Goal: Transaction & Acquisition: Purchase product/service

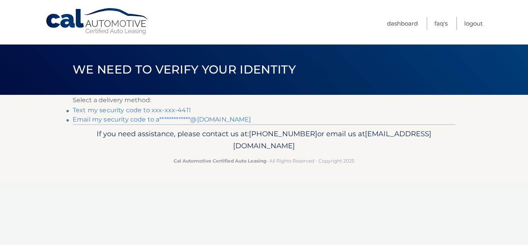
click at [171, 109] on link "Text my security code to xxx-xxx-4411" at bounding box center [132, 109] width 118 height 7
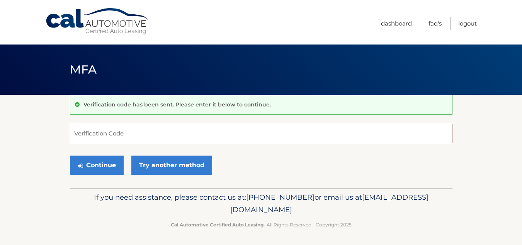
click at [138, 132] on input "Verification Code" at bounding box center [261, 133] width 383 height 19
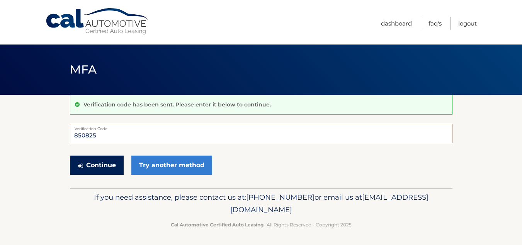
type input "850825"
click at [95, 166] on button "Continue" at bounding box center [97, 164] width 54 height 19
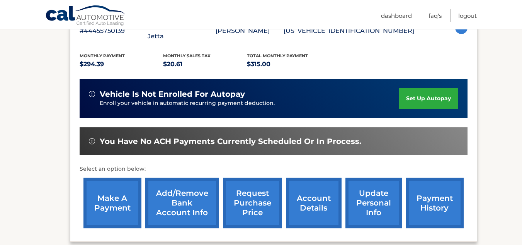
scroll to position [156, 0]
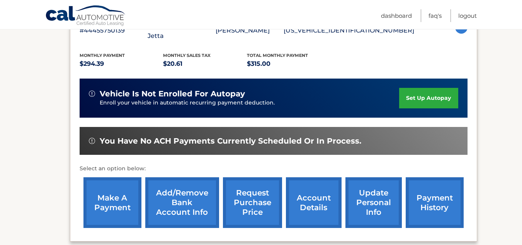
click at [113, 189] on link "make a payment" at bounding box center [112, 202] width 58 height 51
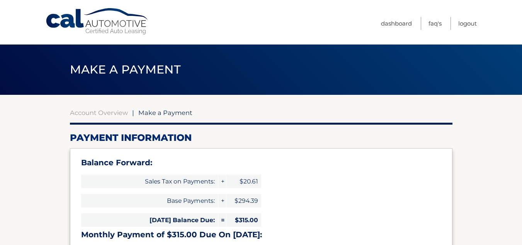
select select "OWIzNDhlM2UtMDFiYi00OTgzLWI1MzQtYTg0YWJjNmY1NTM0"
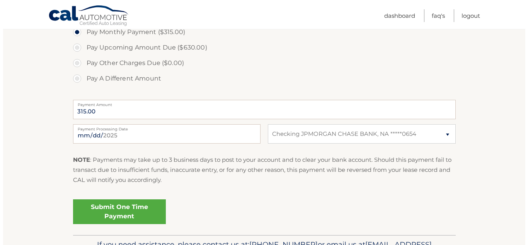
scroll to position [311, 0]
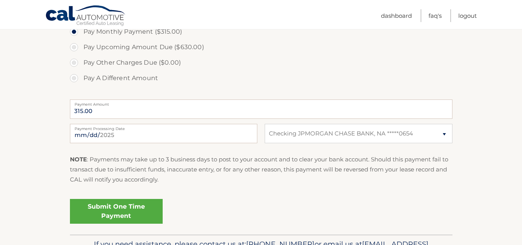
click at [146, 208] on link "Submit One Time Payment" at bounding box center [116, 211] width 93 height 25
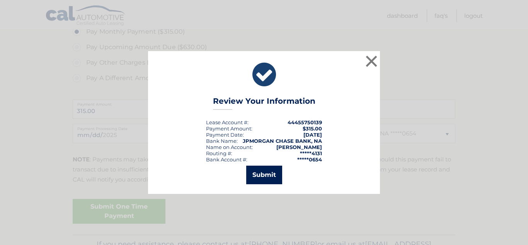
click at [268, 173] on button "Submit" at bounding box center [264, 174] width 36 height 19
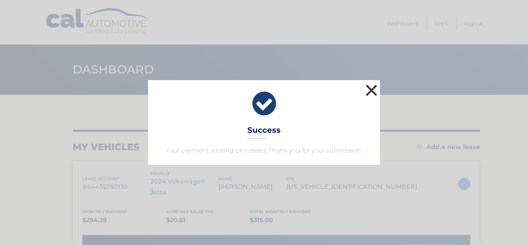
click at [370, 84] on button "×" at bounding box center [371, 89] width 15 height 15
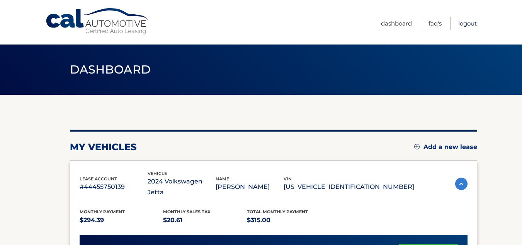
click at [466, 20] on link "Logout" at bounding box center [467, 23] width 19 height 13
